Goal: Information Seeking & Learning: Check status

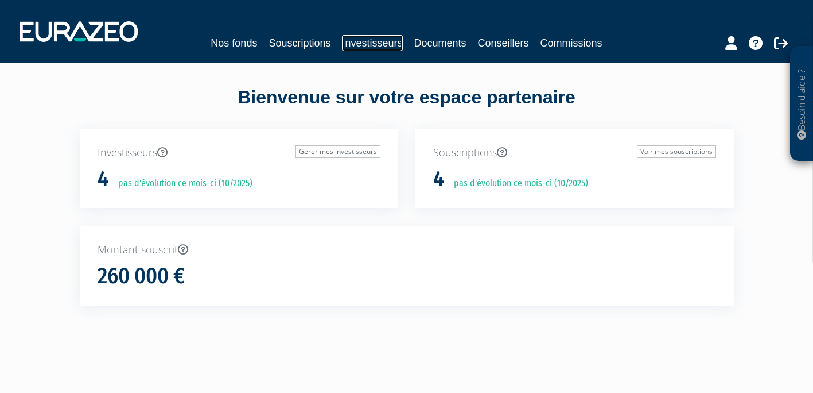
click at [355, 44] on link "Investisseurs" at bounding box center [372, 43] width 60 height 16
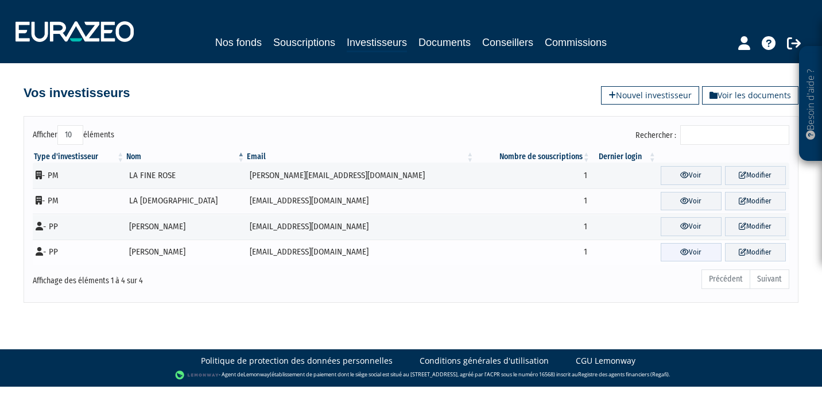
click at [680, 254] on icon at bounding box center [684, 251] width 9 height 7
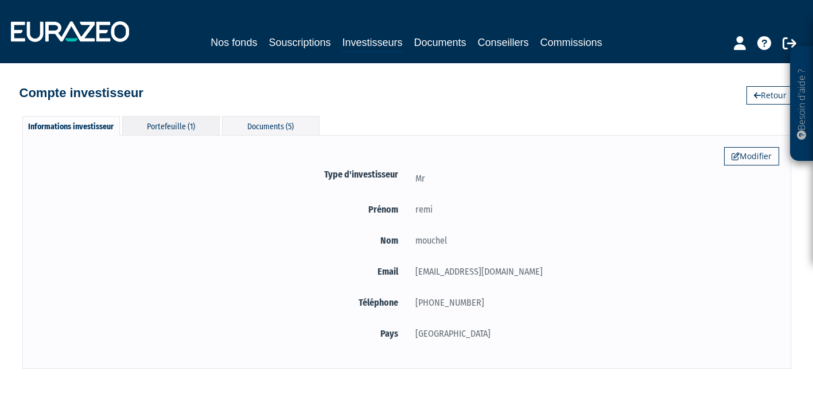
click at [188, 125] on div "Portefeuille (1)" at bounding box center [171, 125] width 98 height 19
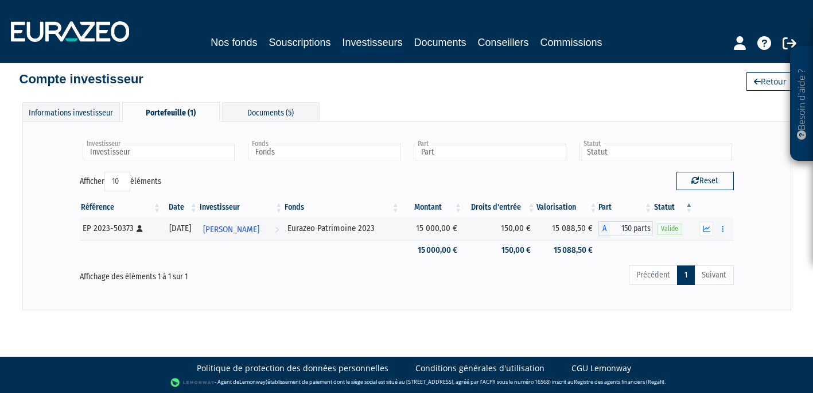
scroll to position [14, 0]
click at [378, 43] on link "Investisseurs" at bounding box center [372, 43] width 60 height 18
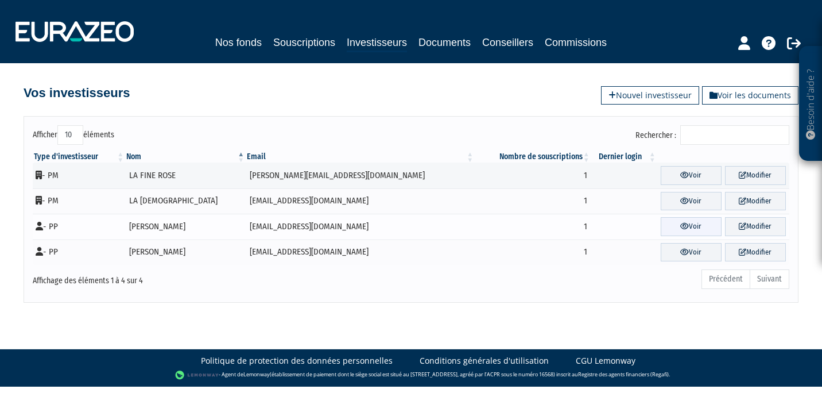
click at [665, 230] on link "Voir" at bounding box center [691, 226] width 61 height 19
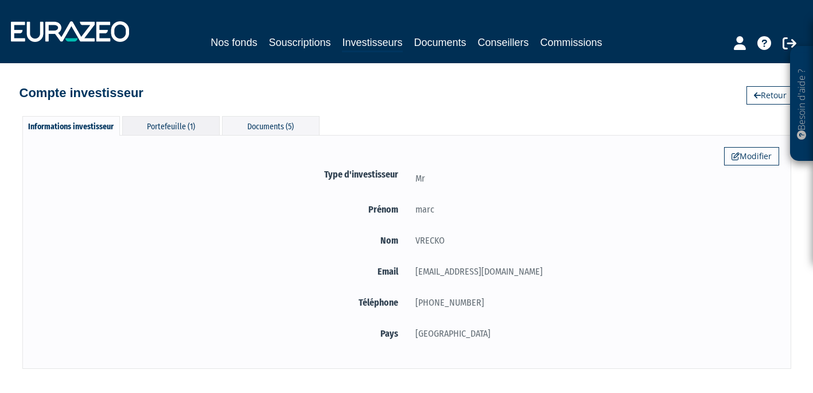
click at [170, 129] on div "Portefeuille (1)" at bounding box center [171, 125] width 98 height 19
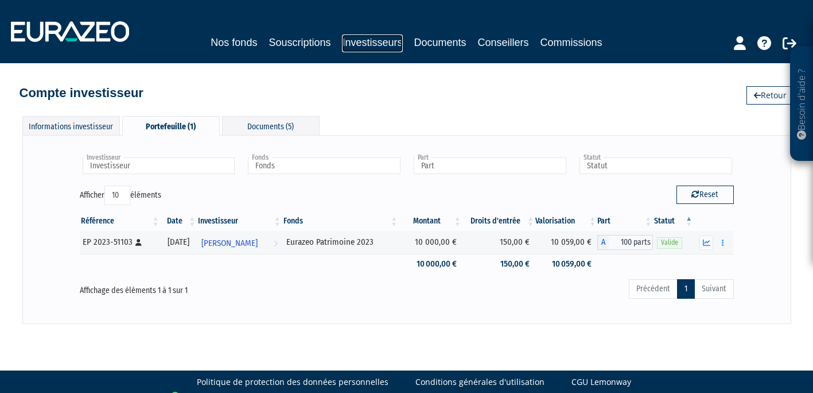
click at [375, 45] on link "Investisseurs" at bounding box center [372, 43] width 60 height 18
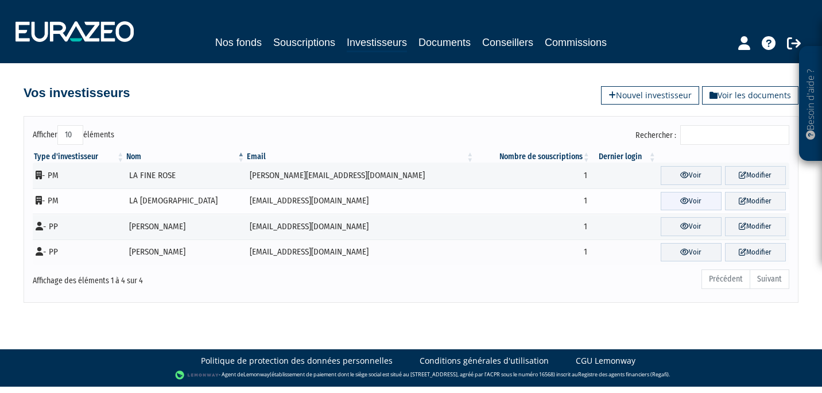
click at [680, 201] on icon at bounding box center [684, 200] width 9 height 7
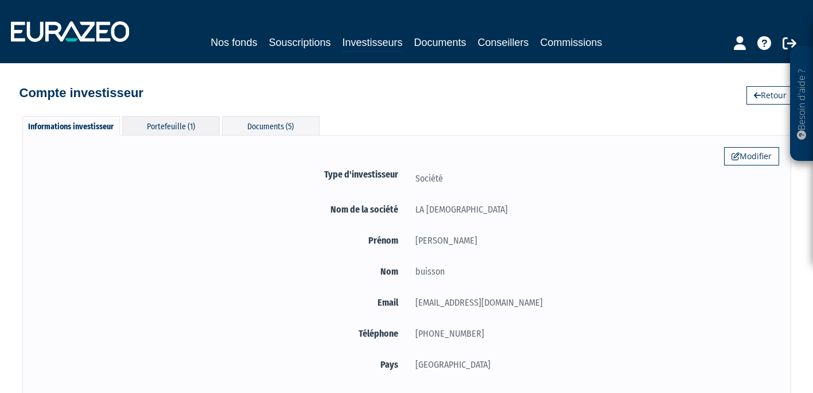
click at [183, 126] on div "Portefeuille (1)" at bounding box center [171, 125] width 98 height 19
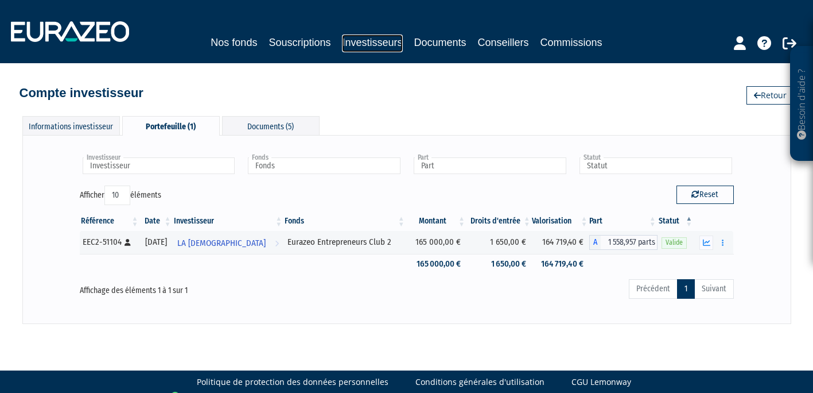
click at [358, 41] on link "Investisseurs" at bounding box center [372, 43] width 60 height 18
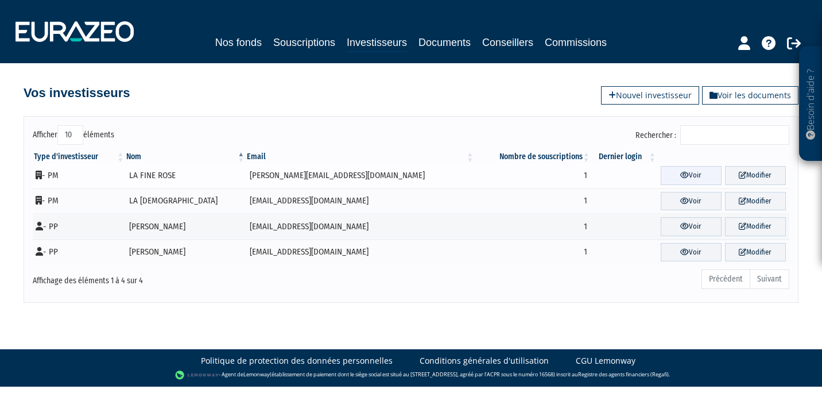
click at [680, 173] on icon at bounding box center [684, 174] width 9 height 7
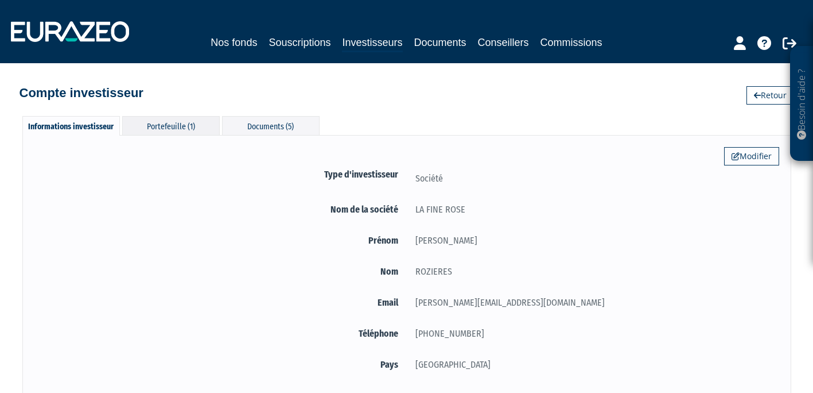
click at [156, 118] on div "Portefeuille (1)" at bounding box center [171, 125] width 98 height 19
